Goal: Navigation & Orientation: Find specific page/section

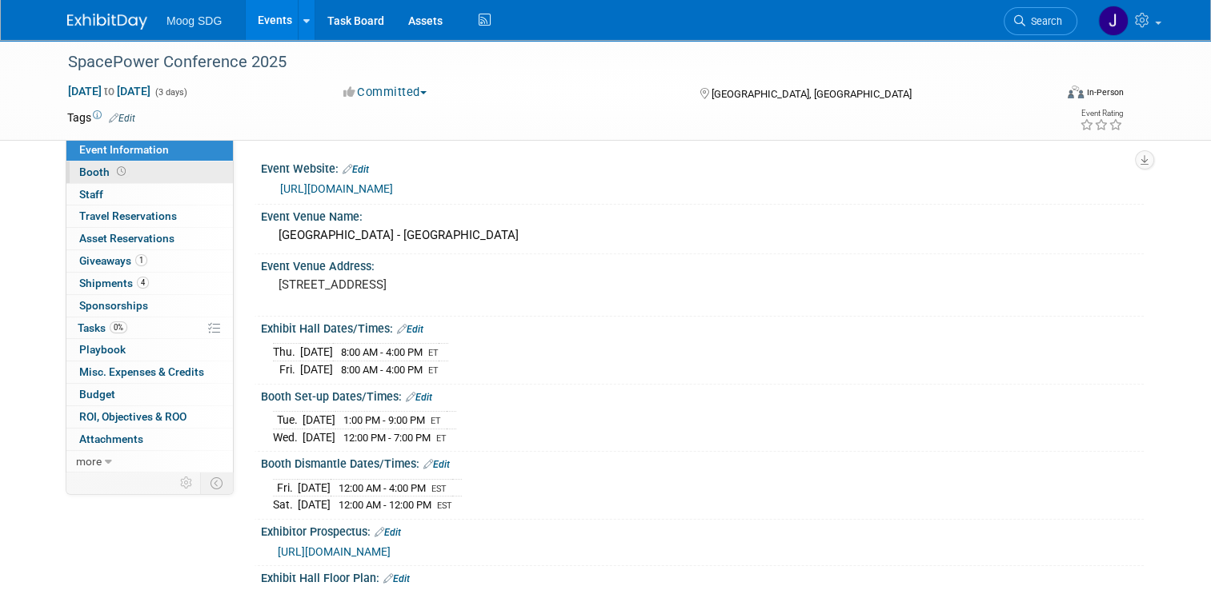
click at [176, 172] on link "Booth" at bounding box center [149, 173] width 166 height 22
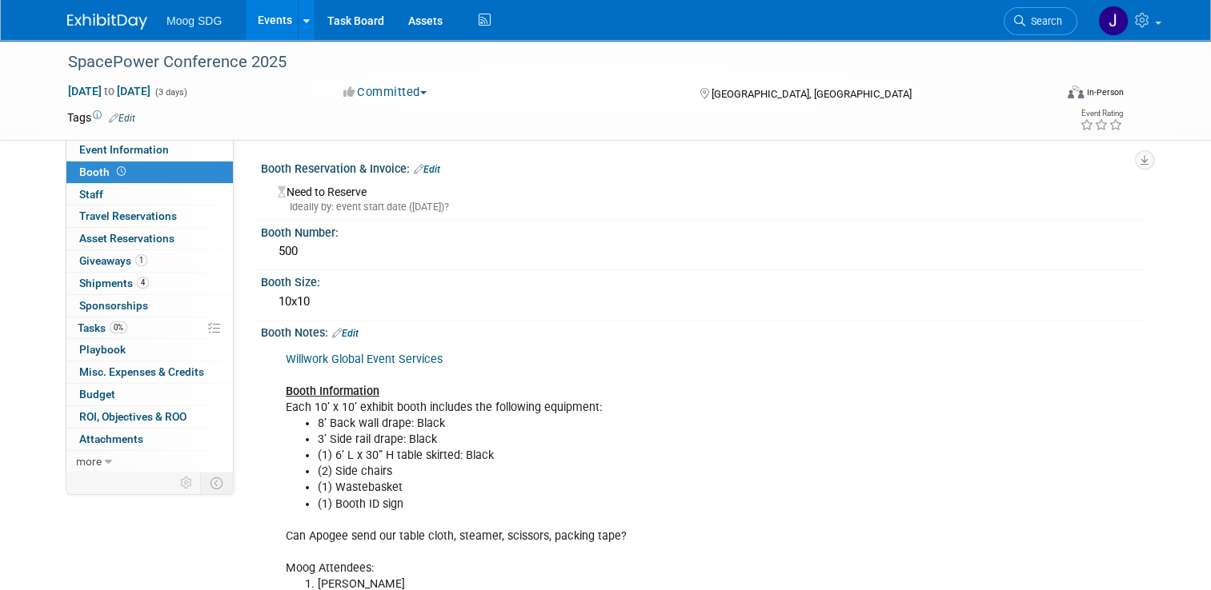
click at [253, 22] on link "Events" at bounding box center [275, 20] width 58 height 40
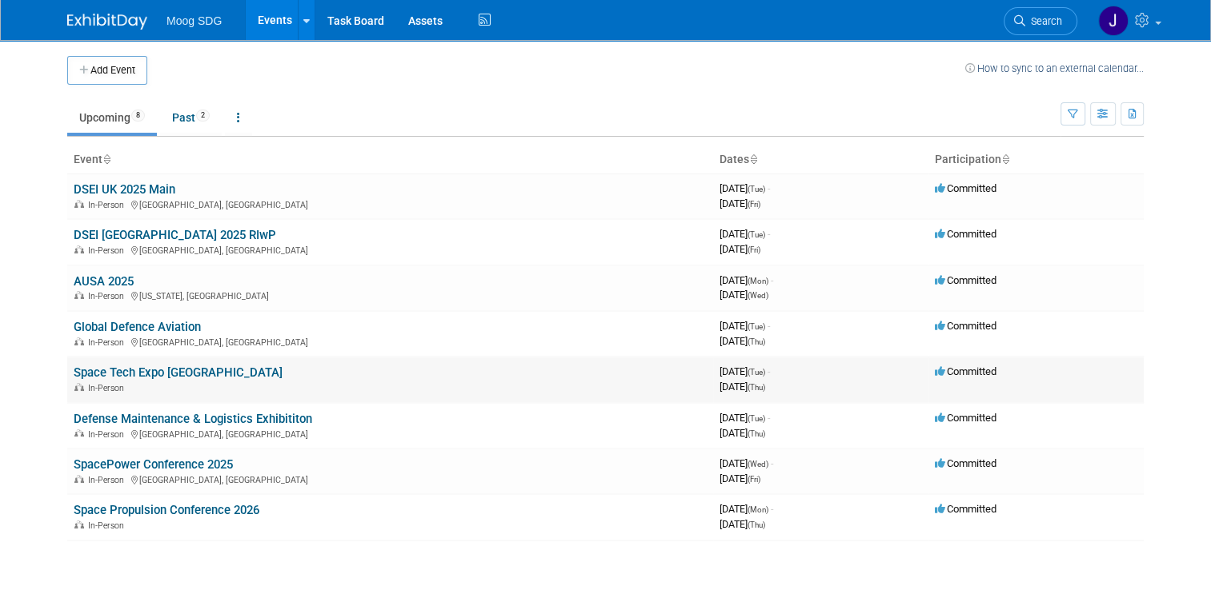
click at [145, 370] on link "Space Tech Expo [GEOGRAPHIC_DATA]" at bounding box center [178, 373] width 209 height 14
